Goal: Transaction & Acquisition: Purchase product/service

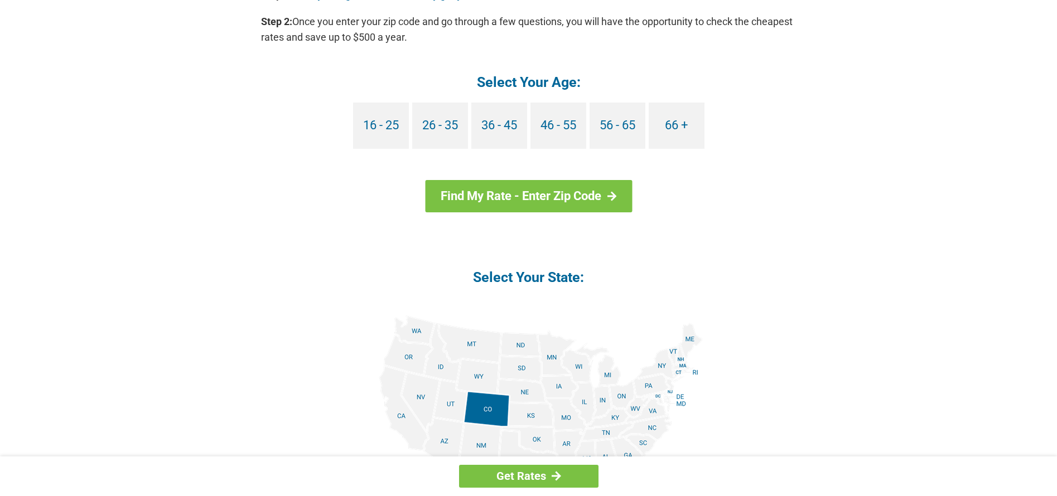
scroll to position [1147, 0]
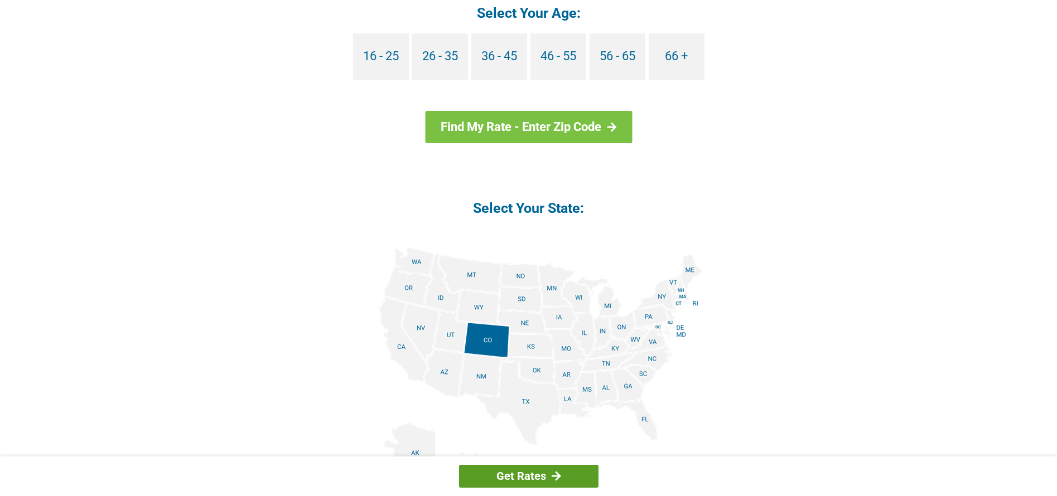
click at [541, 475] on link "Get Rates" at bounding box center [528, 476] width 139 height 23
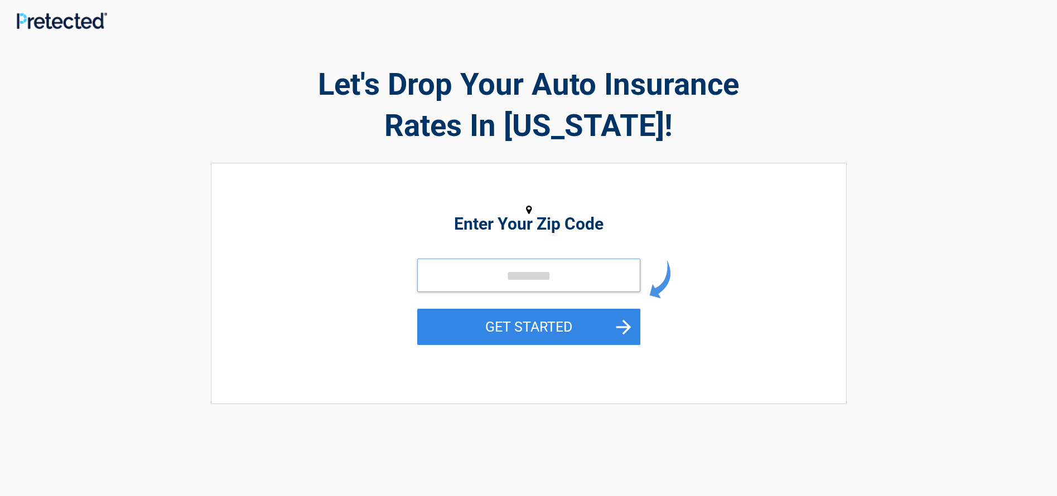
click at [480, 278] on input "tel" at bounding box center [528, 275] width 223 height 33
type input "*****"
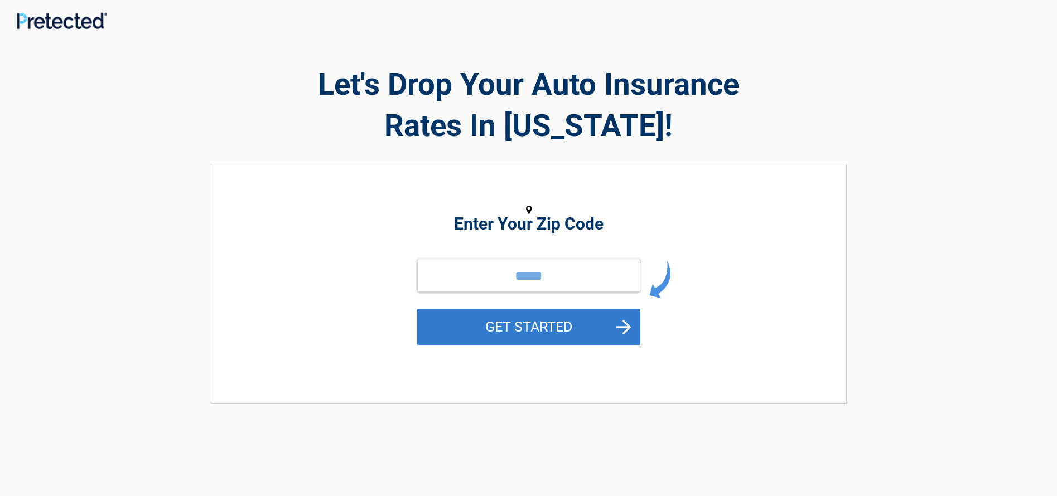
click at [466, 323] on button "GET STARTED" at bounding box center [528, 327] width 223 height 36
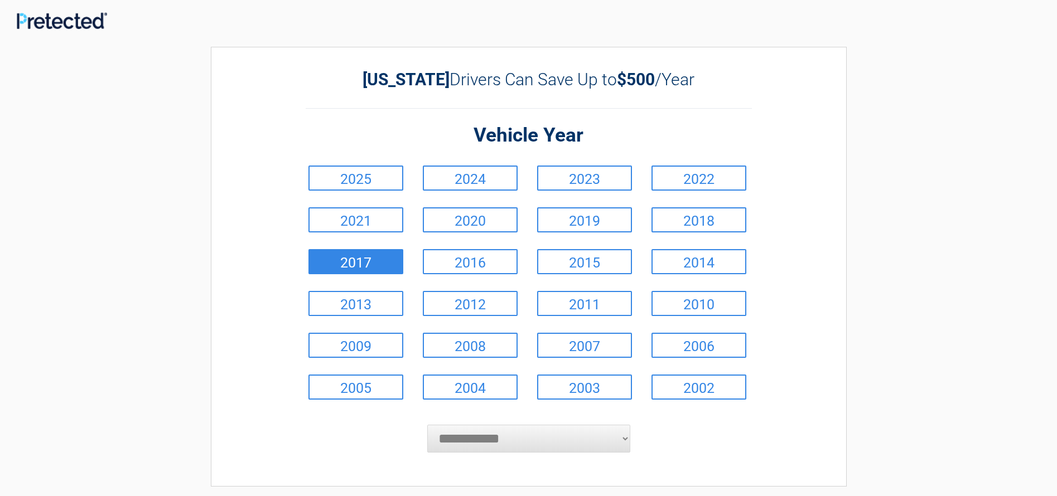
click at [382, 262] on link "2017" at bounding box center [355, 261] width 95 height 25
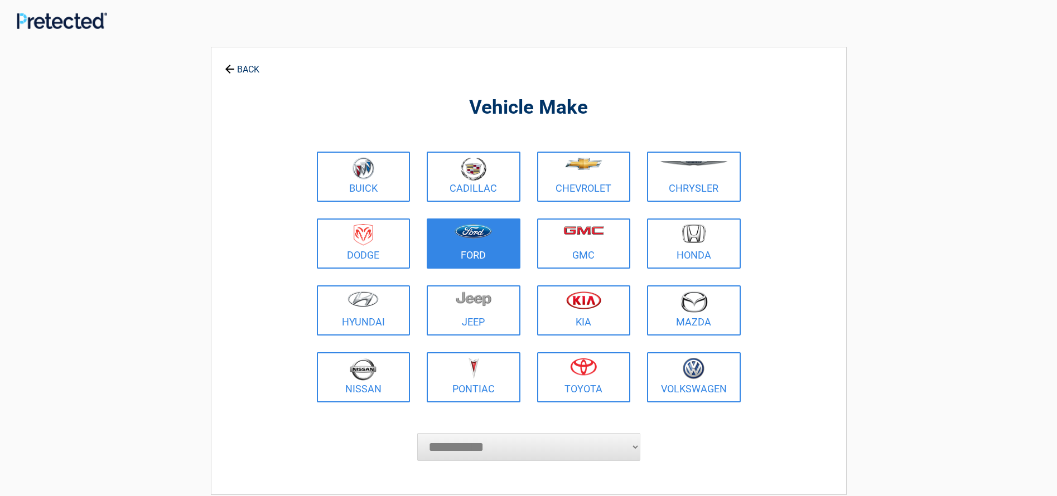
click at [448, 240] on figure at bounding box center [473, 236] width 80 height 25
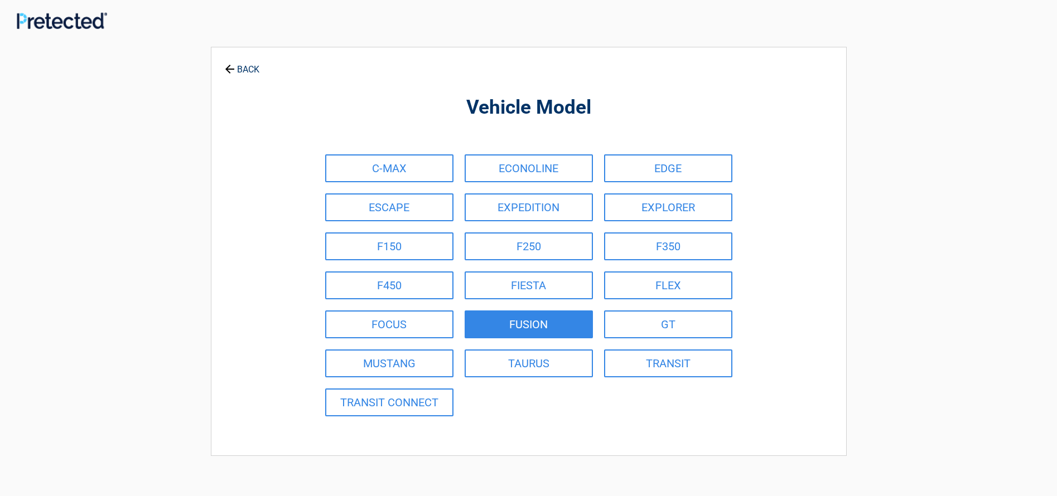
click at [574, 320] on link "FUSION" at bounding box center [529, 325] width 128 height 28
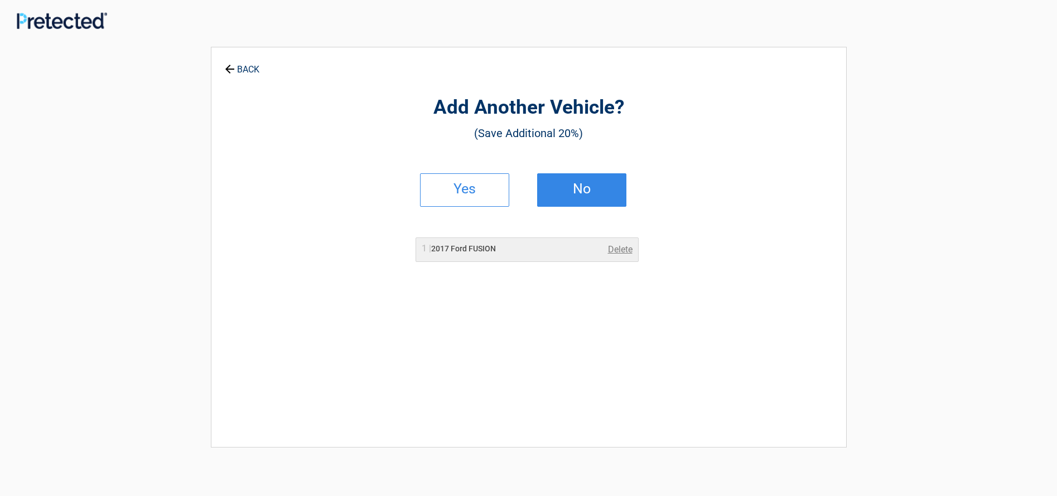
click at [575, 187] on h2 "No" at bounding box center [582, 189] width 66 height 8
